Goal: Task Accomplishment & Management: Use online tool/utility

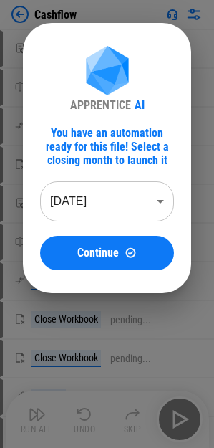
click at [70, 192] on body "Cashflow Move Or Copy Sheet pending... Rename Sheet pending... Reorder Sheet pe…" at bounding box center [107, 224] width 214 height 448
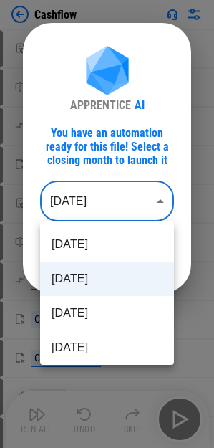
click at [126, 274] on li "[DATE]" at bounding box center [107, 278] width 134 height 34
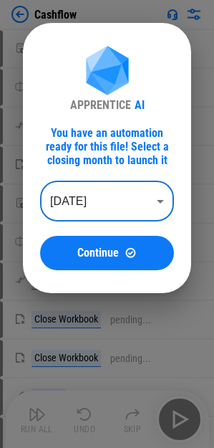
click at [125, 248] on img at bounding box center [131, 252] width 12 height 12
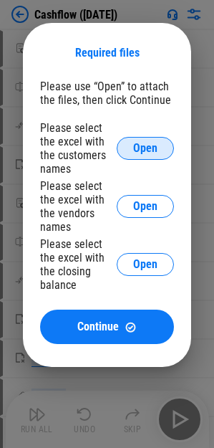
click at [137, 156] on button "Open" at bounding box center [145, 148] width 57 height 23
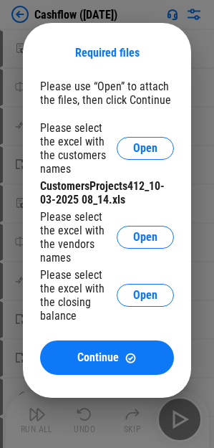
click at [126, 207] on div "Please select the excel with the customers names Open CustomersProjects412_10-0…" at bounding box center [107, 223] width 134 height 205
click at [117, 231] on div "Please select the excel with the vendors names Open" at bounding box center [107, 237] width 134 height 54
click at [120, 232] on button "Open" at bounding box center [145, 237] width 57 height 23
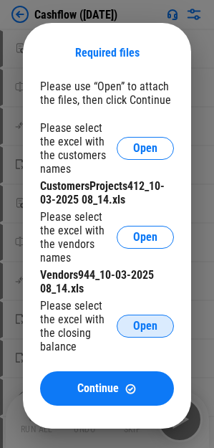
click at [136, 320] on span "Open" at bounding box center [145, 325] width 24 height 11
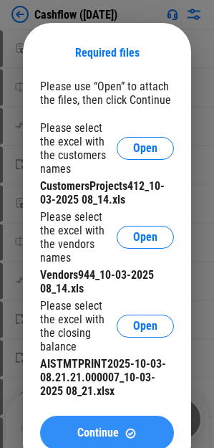
click at [65, 420] on button "Continue" at bounding box center [107, 432] width 134 height 34
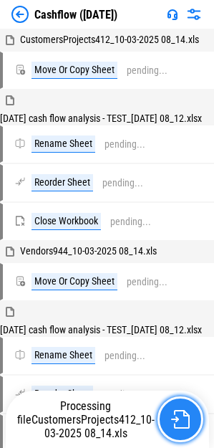
click at [173, 416] on img "button" at bounding box center [180, 419] width 19 height 19
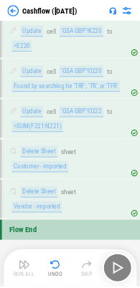
scroll to position [1434, 0]
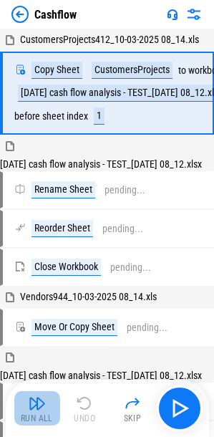
click at [42, 407] on img "button" at bounding box center [37, 403] width 17 height 17
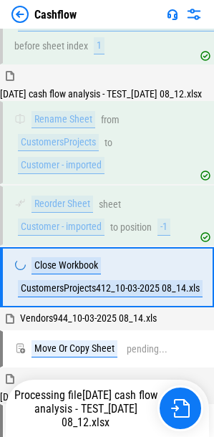
scroll to position [142, 0]
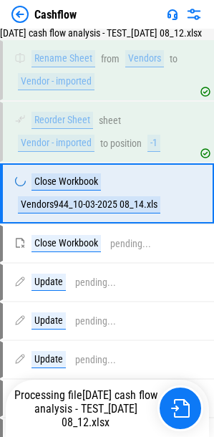
scroll to position [480, 0]
